Goal: Task Accomplishment & Management: Manage account settings

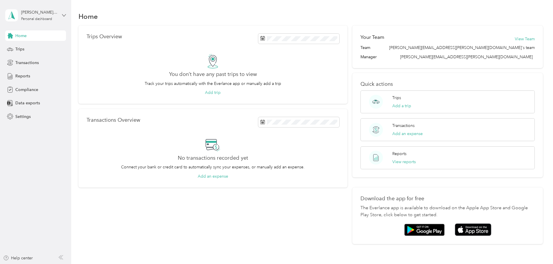
click at [63, 14] on icon at bounding box center [64, 15] width 4 height 4
click at [23, 118] on span "Settings" at bounding box center [22, 116] width 15 height 6
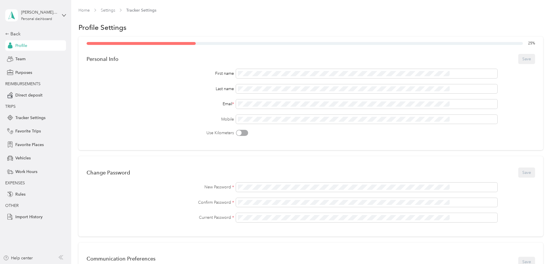
click at [507, 91] on div "25 % Personal Info Save First name Last name Email * Mobile Use Kilometers Chan…" at bounding box center [310, 218] width 465 height 365
click at [518, 58] on button "Save" at bounding box center [526, 59] width 17 height 10
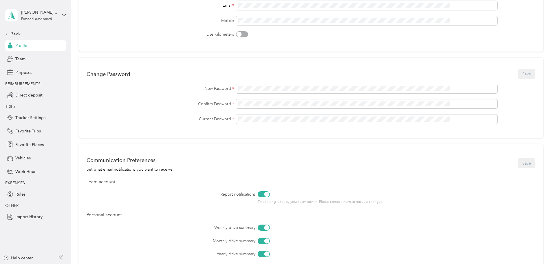
scroll to position [116, 0]
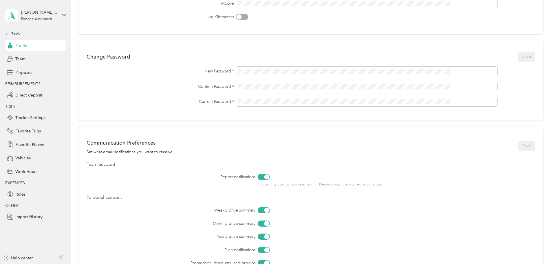
click at [104, 90] on div "50 % Personal Info Save First name Last name Email * Mobile Use Kilometers Chan…" at bounding box center [310, 103] width 465 height 365
